Goal: Task Accomplishment & Management: Complete application form

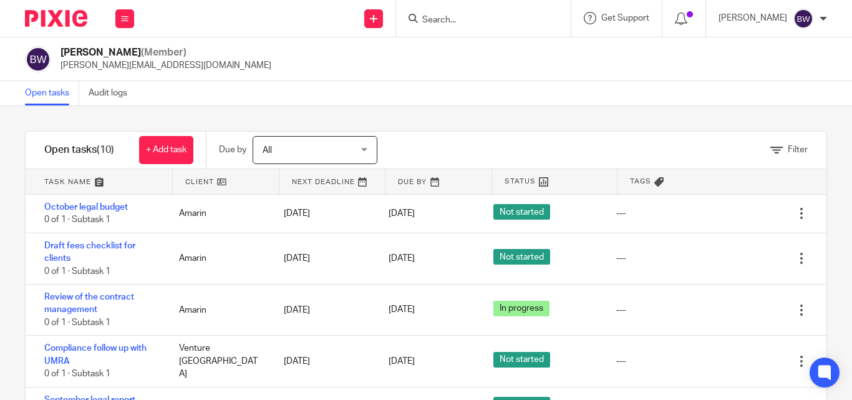
scroll to position [58, 0]
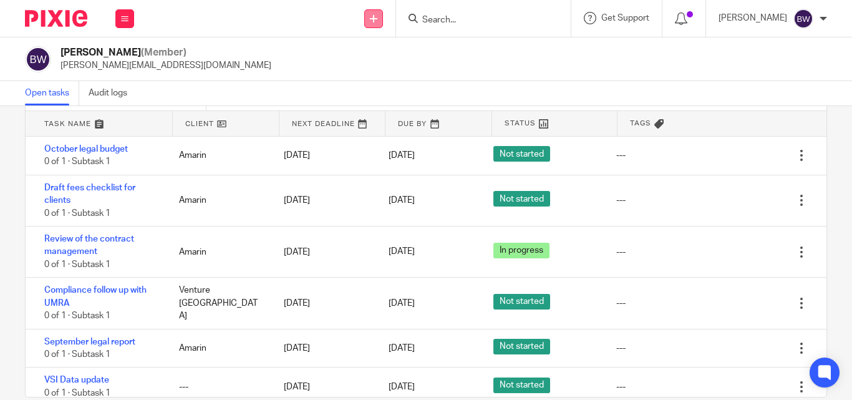
click at [381, 17] on link at bounding box center [373, 18] width 19 height 19
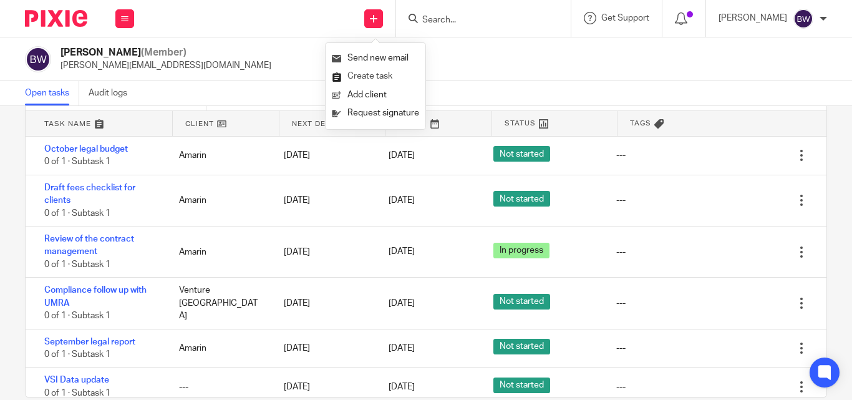
click at [378, 72] on link "Create task" at bounding box center [375, 76] width 87 height 18
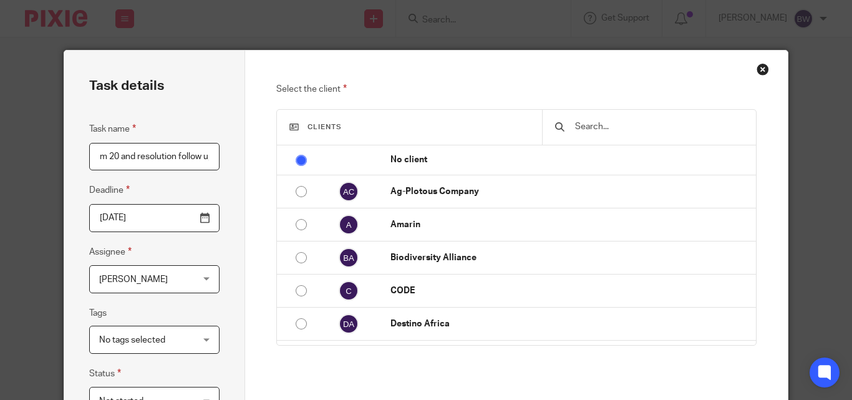
scroll to position [0, 18]
type input "Form 20 and resolution follow up"
click at [562, 134] on div at bounding box center [648, 127] width 213 height 35
click at [564, 126] on div at bounding box center [648, 127] width 213 height 35
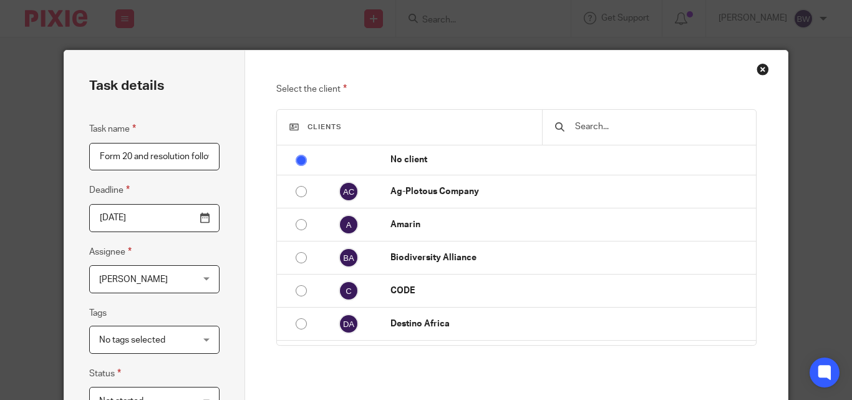
click at [566, 123] on div at bounding box center [648, 127] width 213 height 35
click at [640, 133] on input "text" at bounding box center [658, 127] width 169 height 14
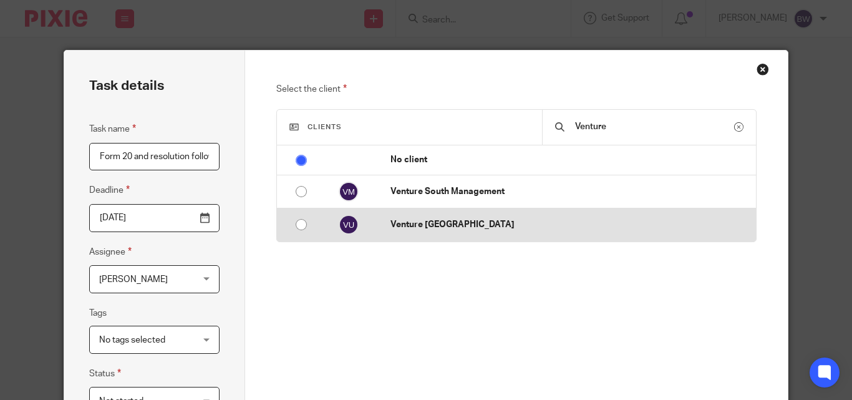
type input "Venture"
click at [301, 221] on input "radio" at bounding box center [301, 225] width 24 height 24
radio input "false"
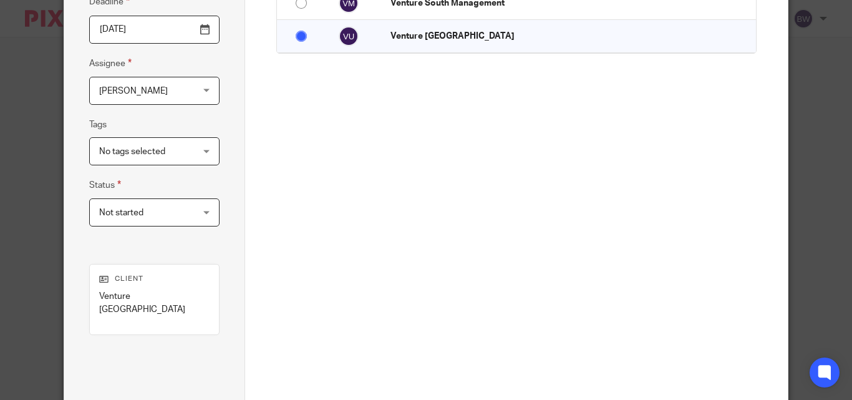
scroll to position [296, 0]
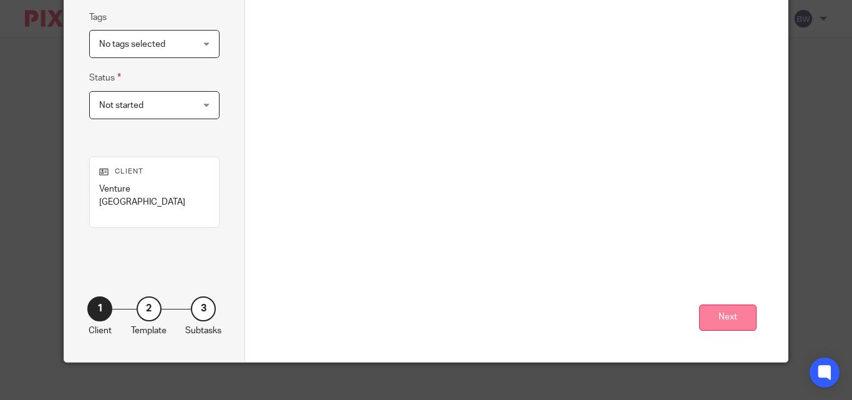
click at [713, 304] on button "Next" at bounding box center [727, 317] width 57 height 27
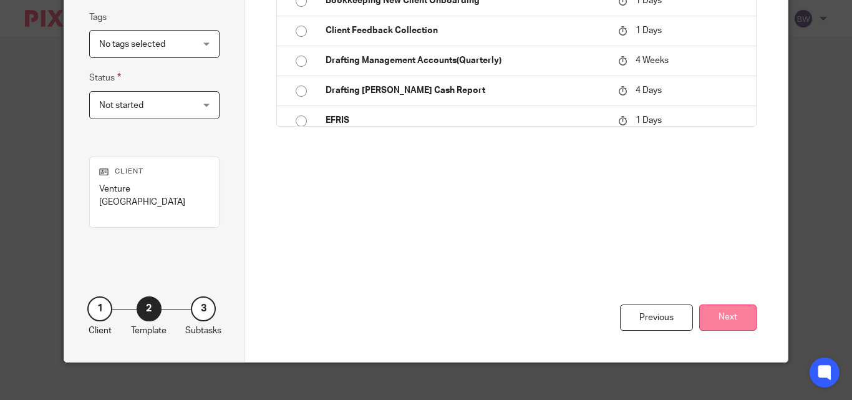
click at [733, 304] on button "Next" at bounding box center [727, 317] width 57 height 27
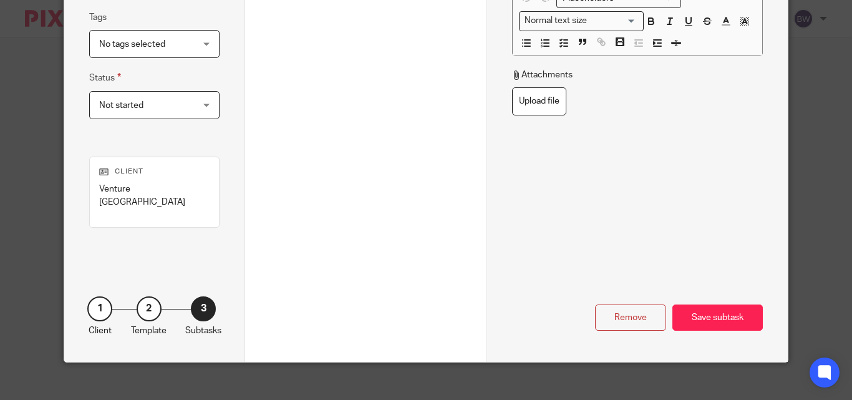
click at [733, 304] on div "Save subtask" at bounding box center [717, 317] width 90 height 27
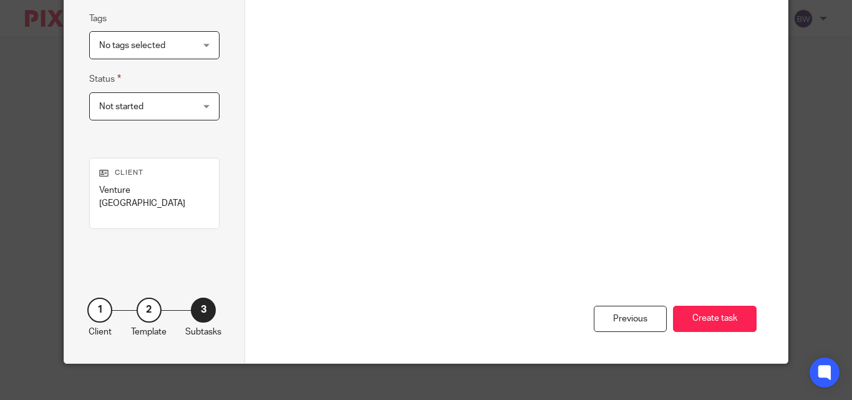
scroll to position [287, 0]
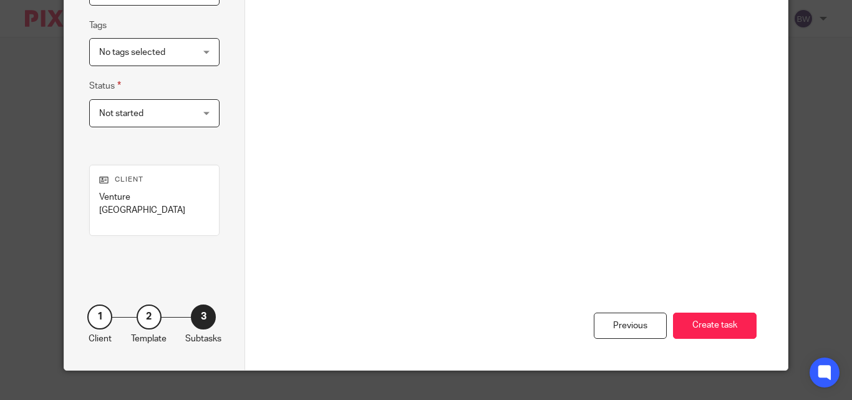
drag, startPoint x: 840, startPoint y: 185, endPoint x: 839, endPoint y: 166, distance: 18.2
click at [839, 167] on div "Task details Task name Form 20 and resolution follow up Deadline [DATE] Assigne…" at bounding box center [426, 200] width 852 height 400
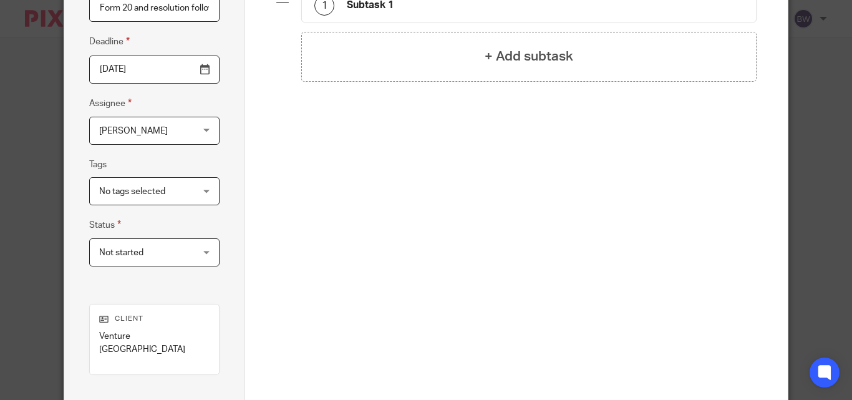
scroll to position [296, 0]
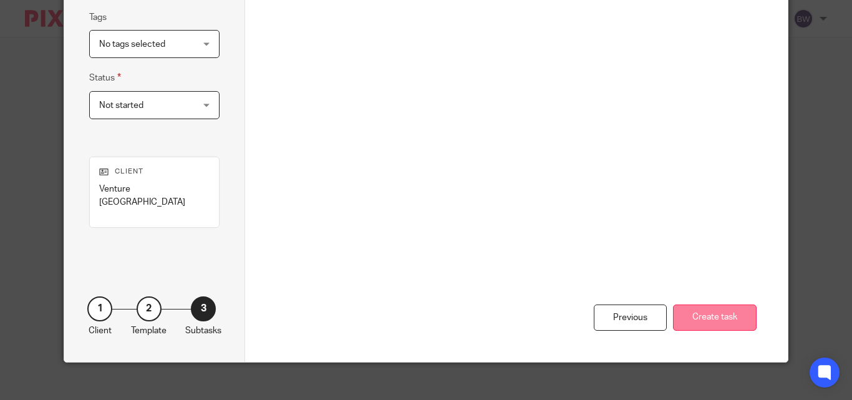
click at [698, 304] on button "Create task" at bounding box center [715, 317] width 84 height 27
